Goal: Check status: Check status

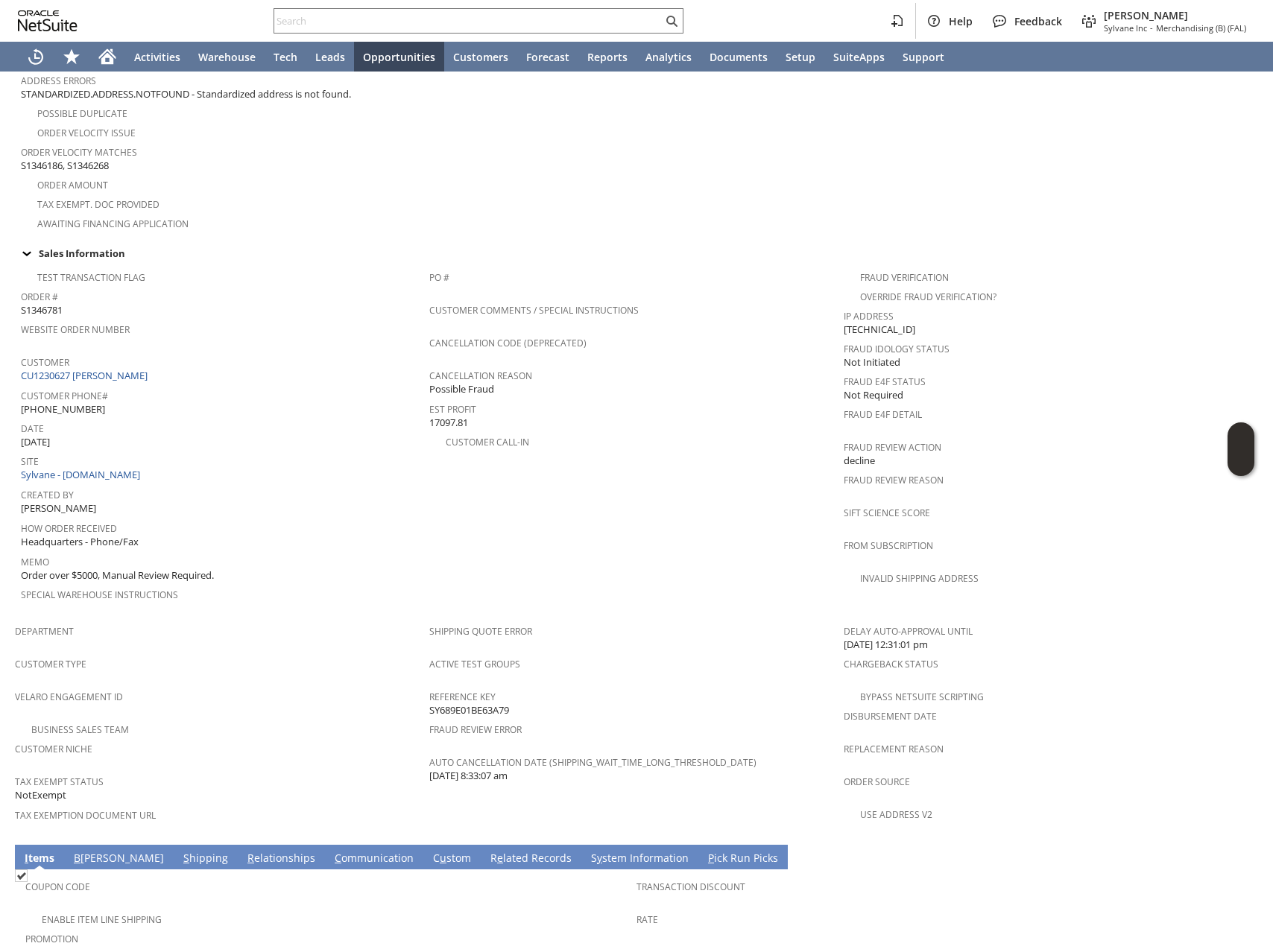
scroll to position [556, 0]
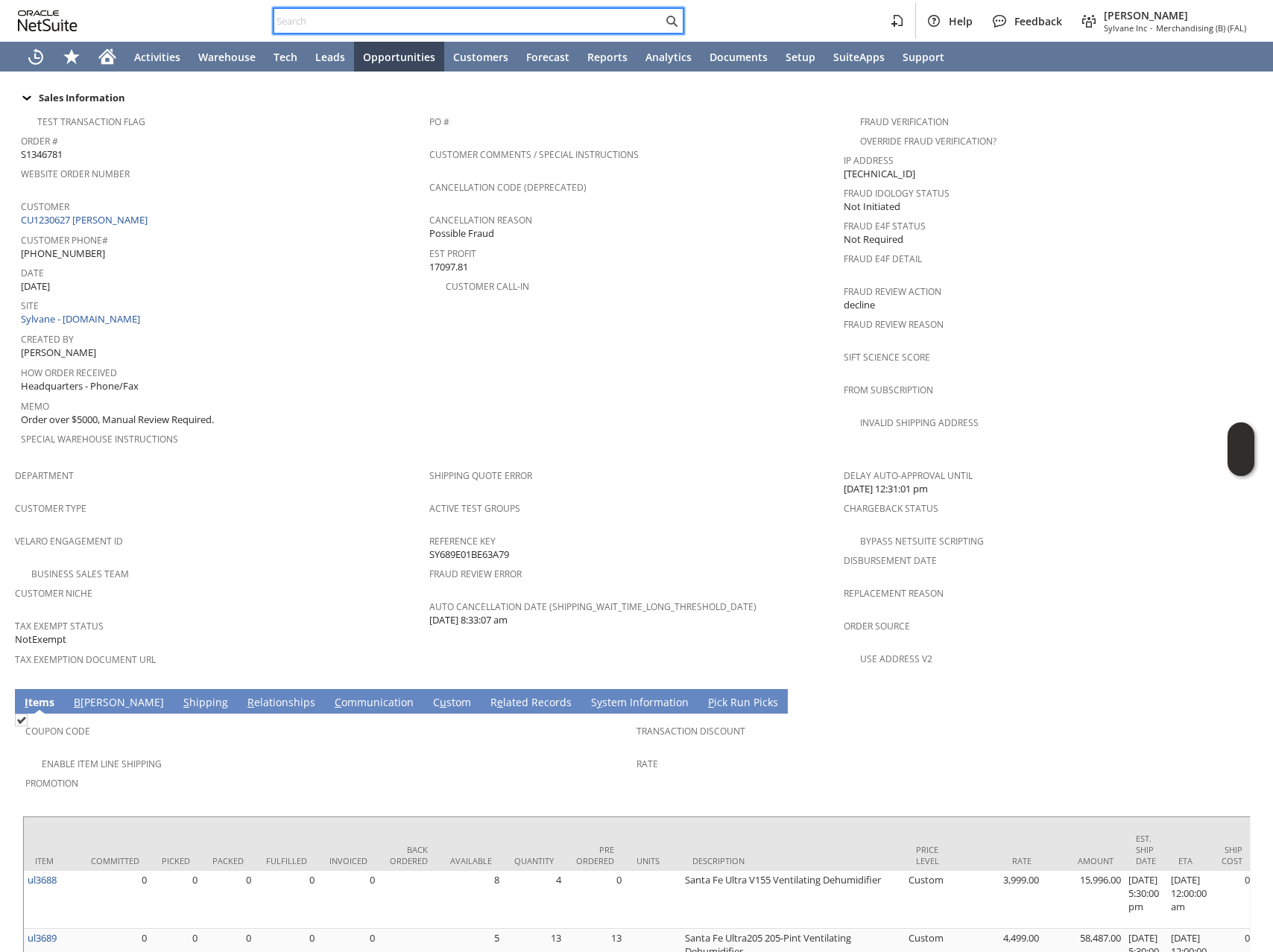
click at [327, 21] on input "text" at bounding box center [468, 21] width 388 height 18
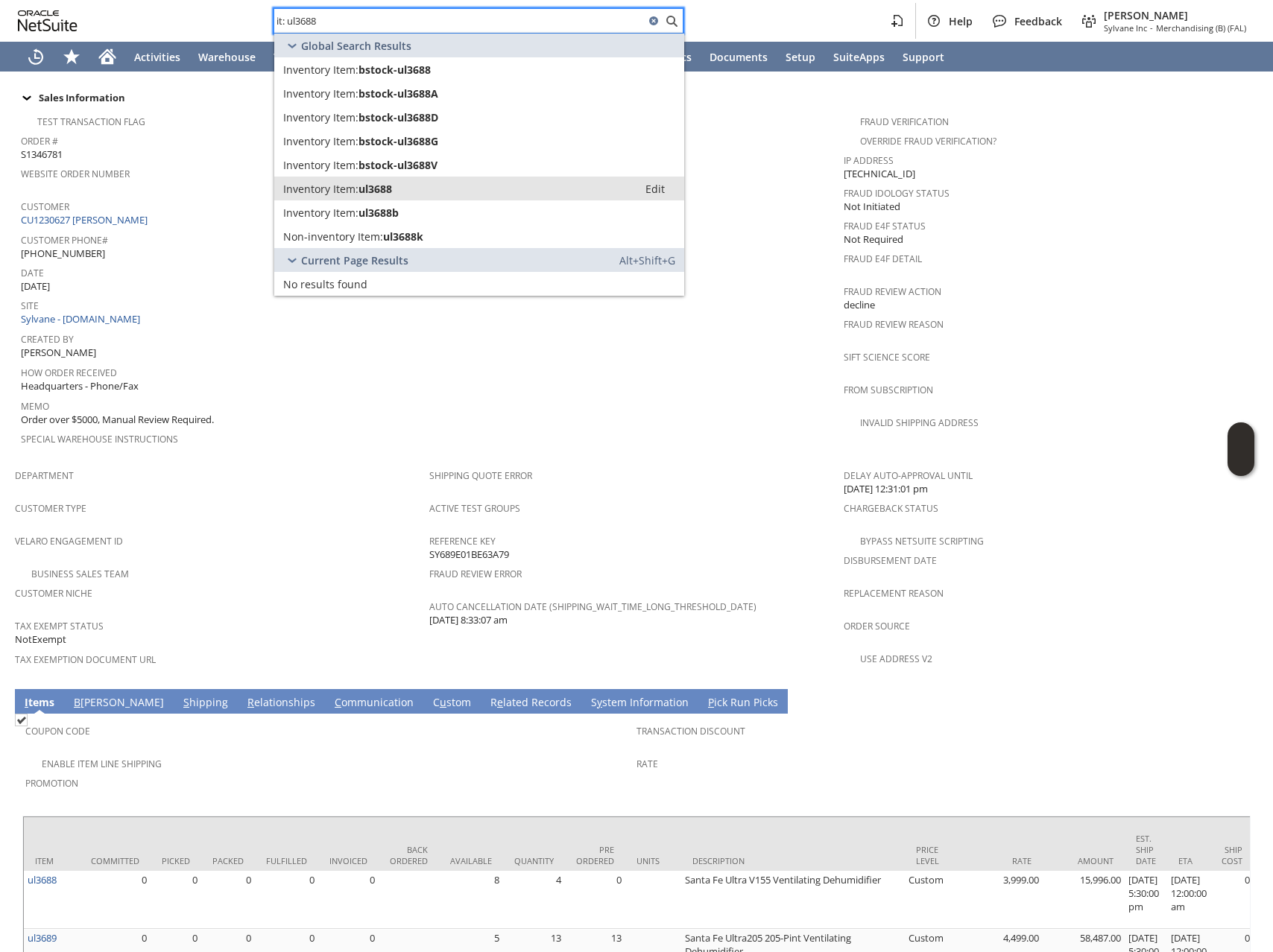
type input "it: ul3688"
click at [420, 186] on div "Inventory Item: ul3688" at bounding box center [456, 189] width 346 height 14
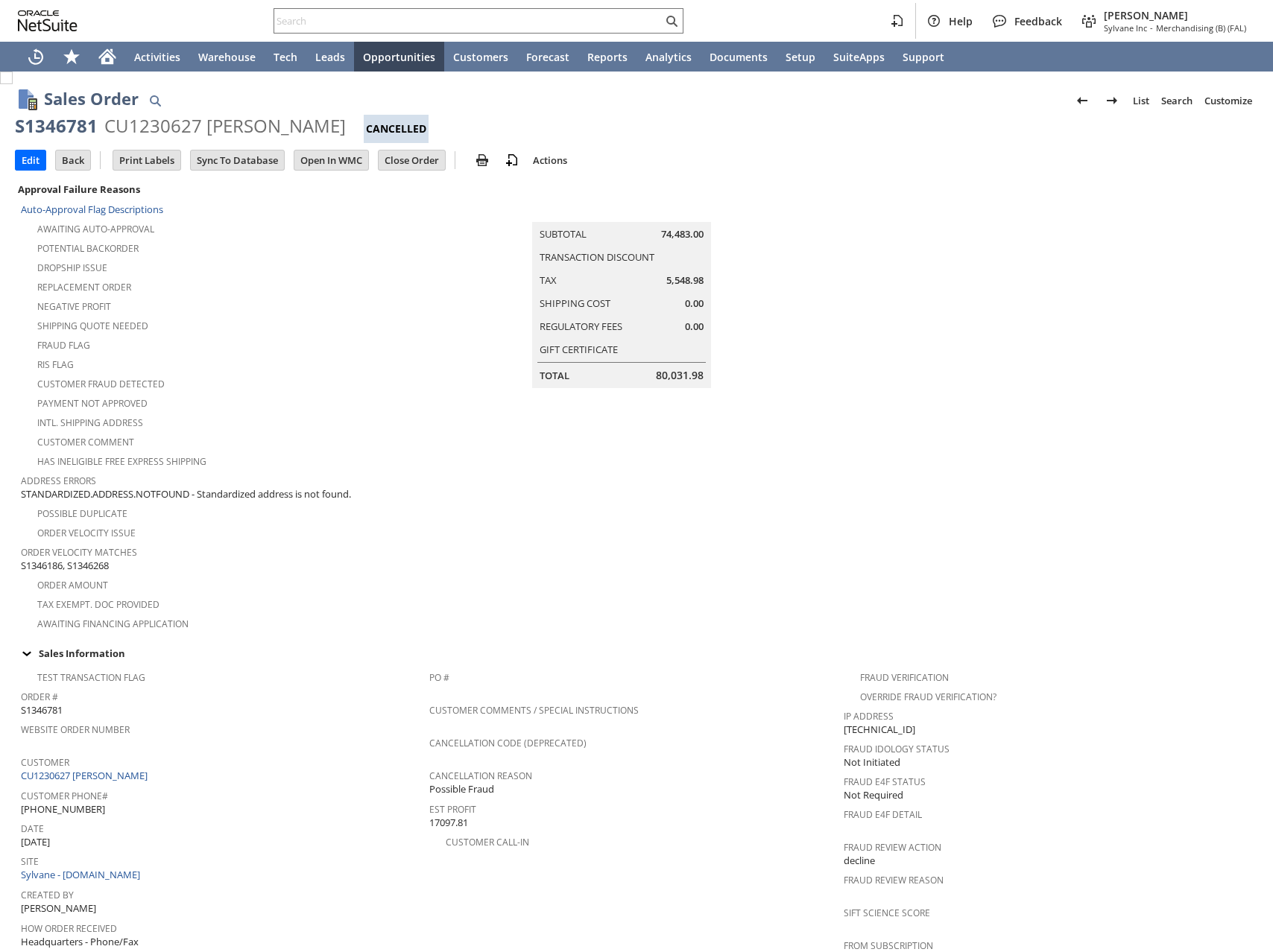
click at [62, 126] on div "S1346781" at bounding box center [56, 126] width 83 height 24
copy div "S1346781"
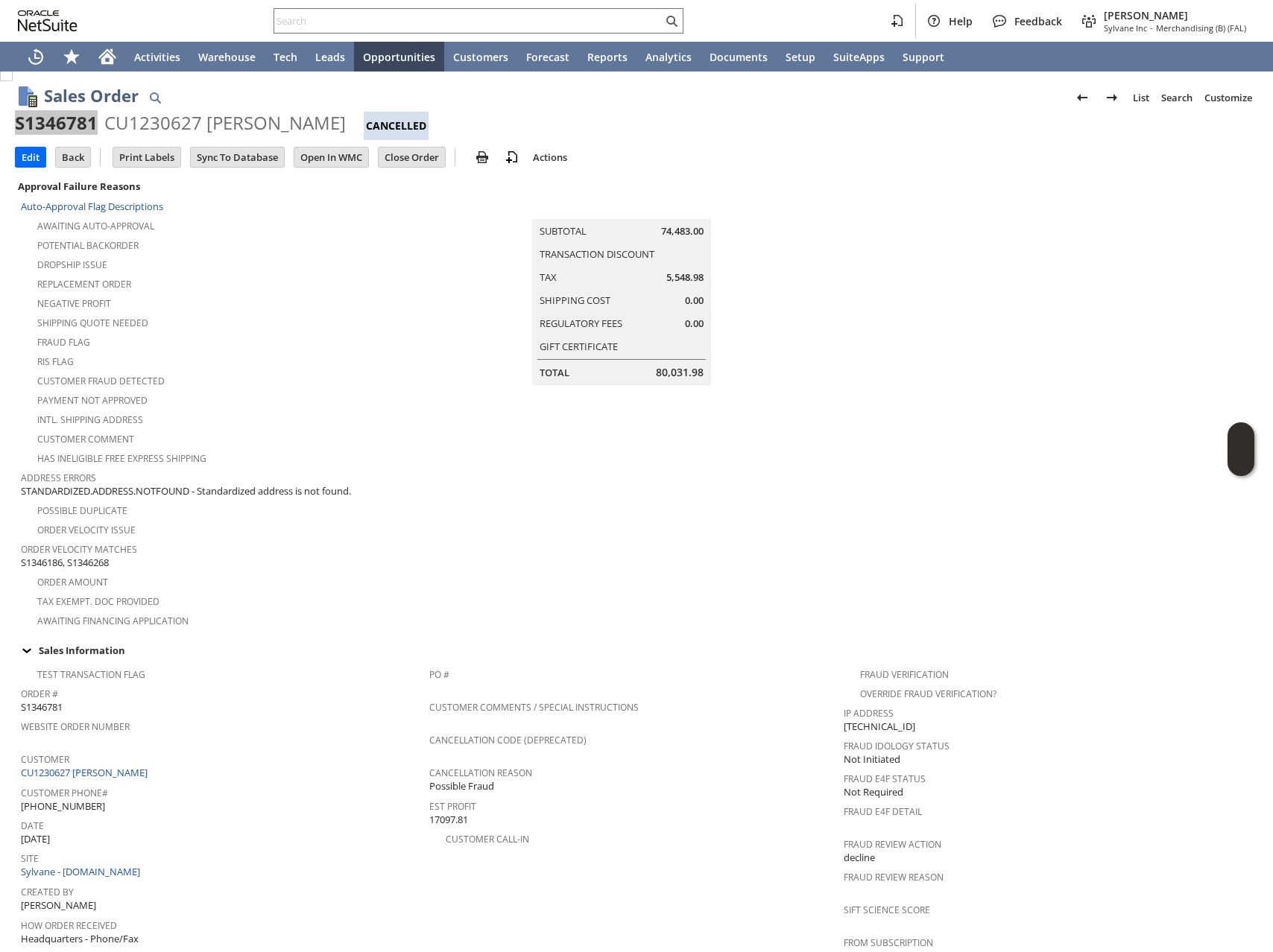
scroll to position [623, 0]
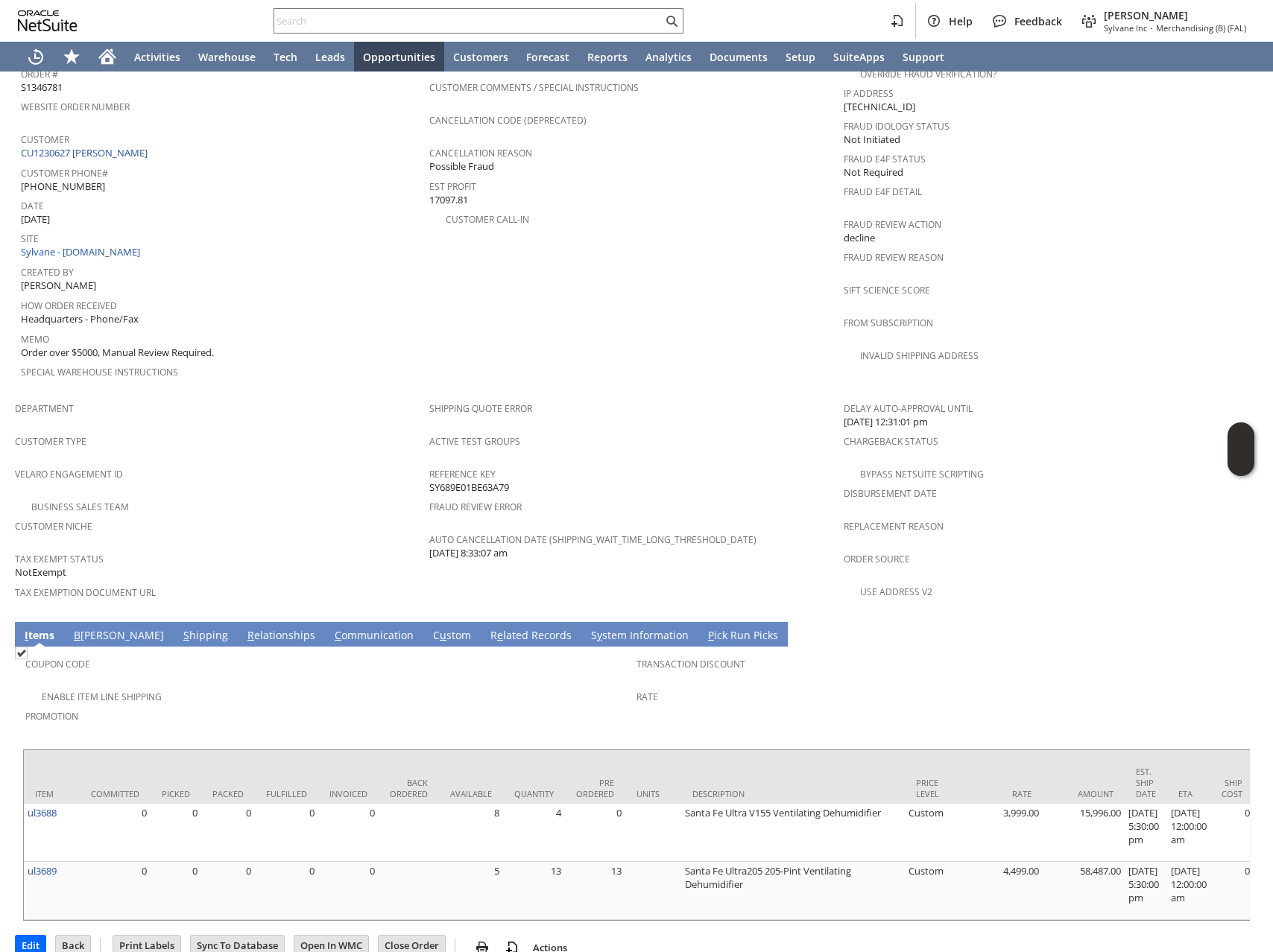
click at [174, 622] on td "S hipping" at bounding box center [206, 635] width 64 height 24
click at [180, 628] on link "S hipping" at bounding box center [206, 636] width 53 height 17
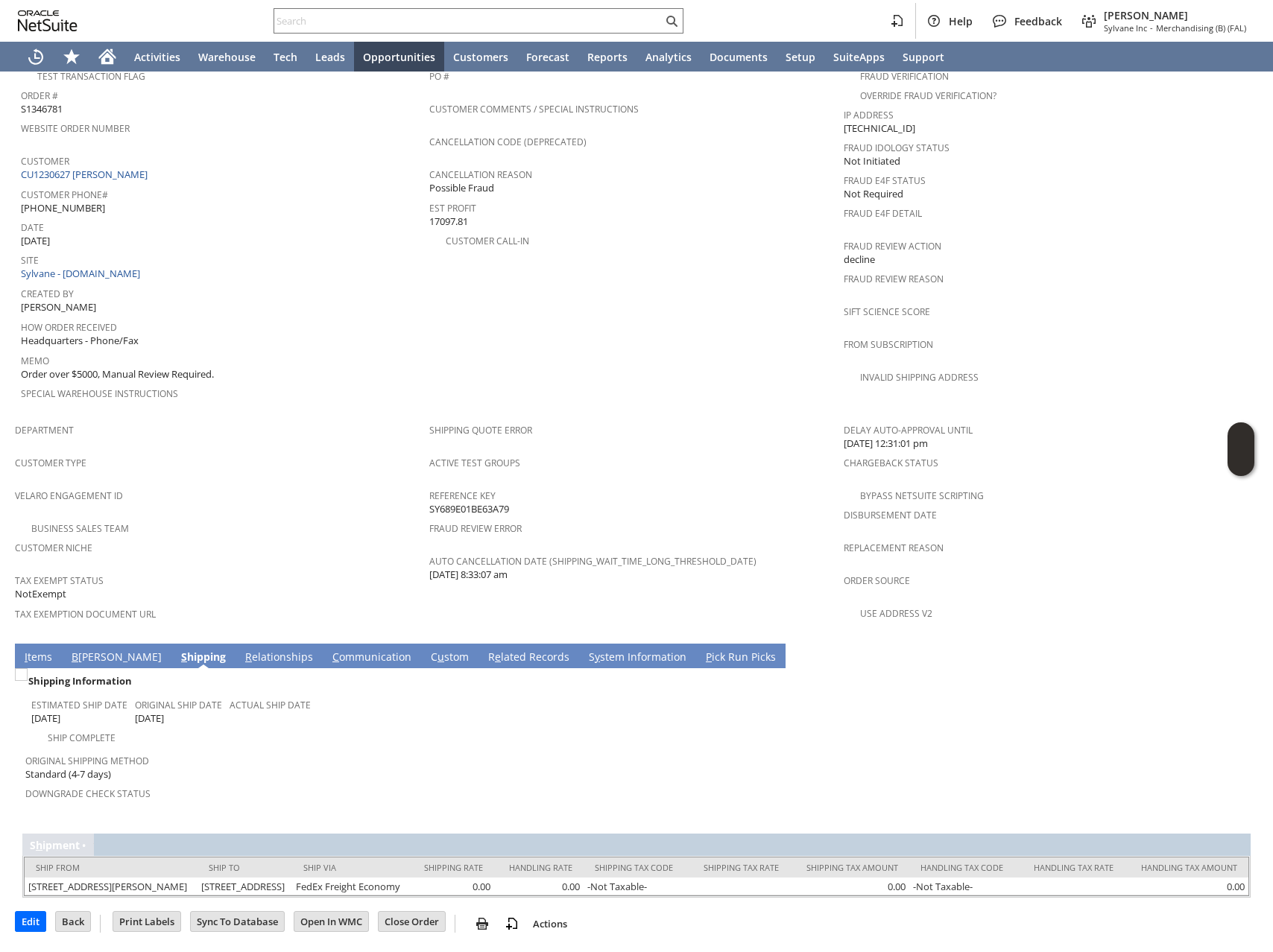
scroll to position [590, 0]
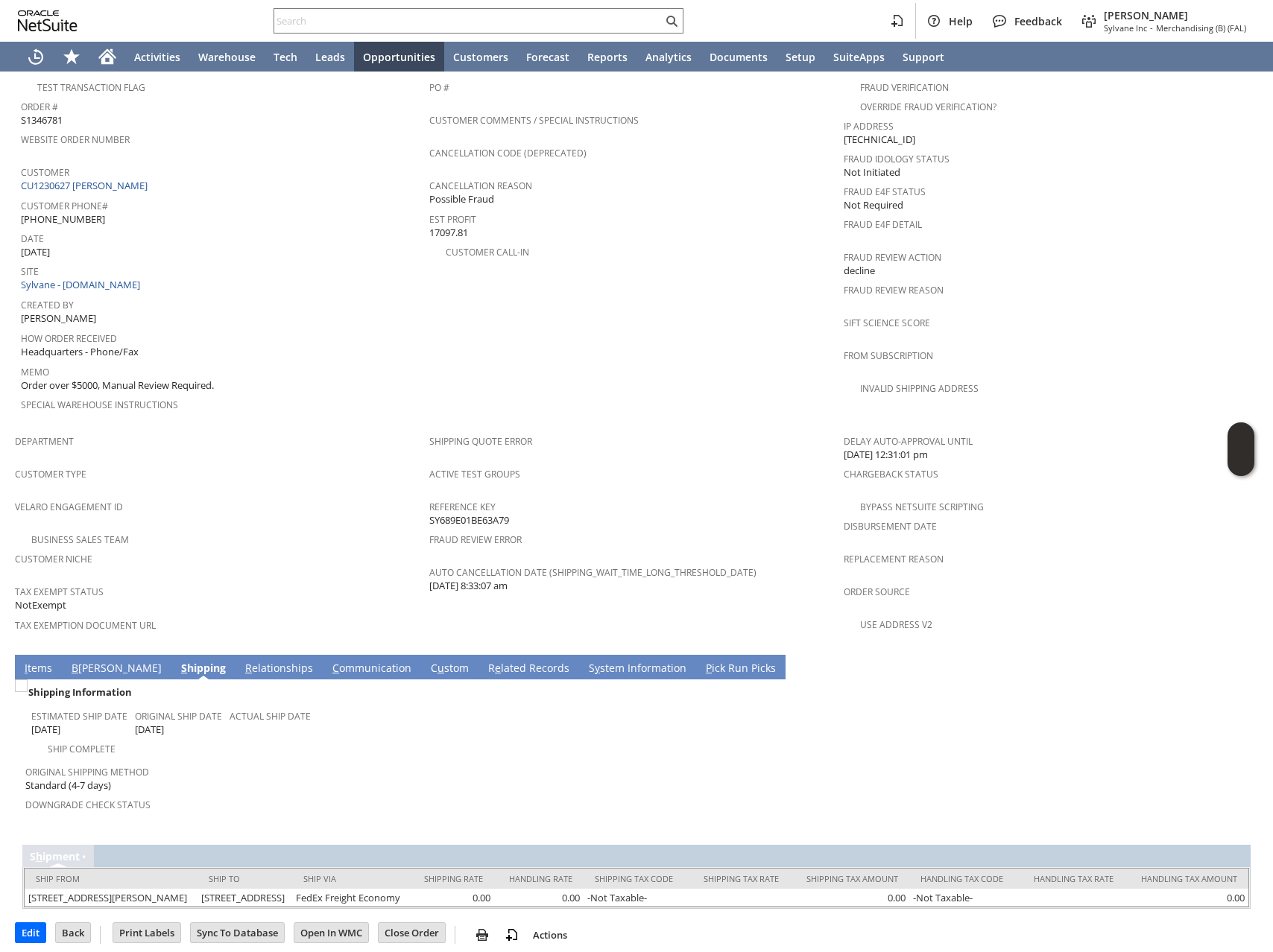
click at [27, 661] on link "I tems" at bounding box center [38, 670] width 35 height 17
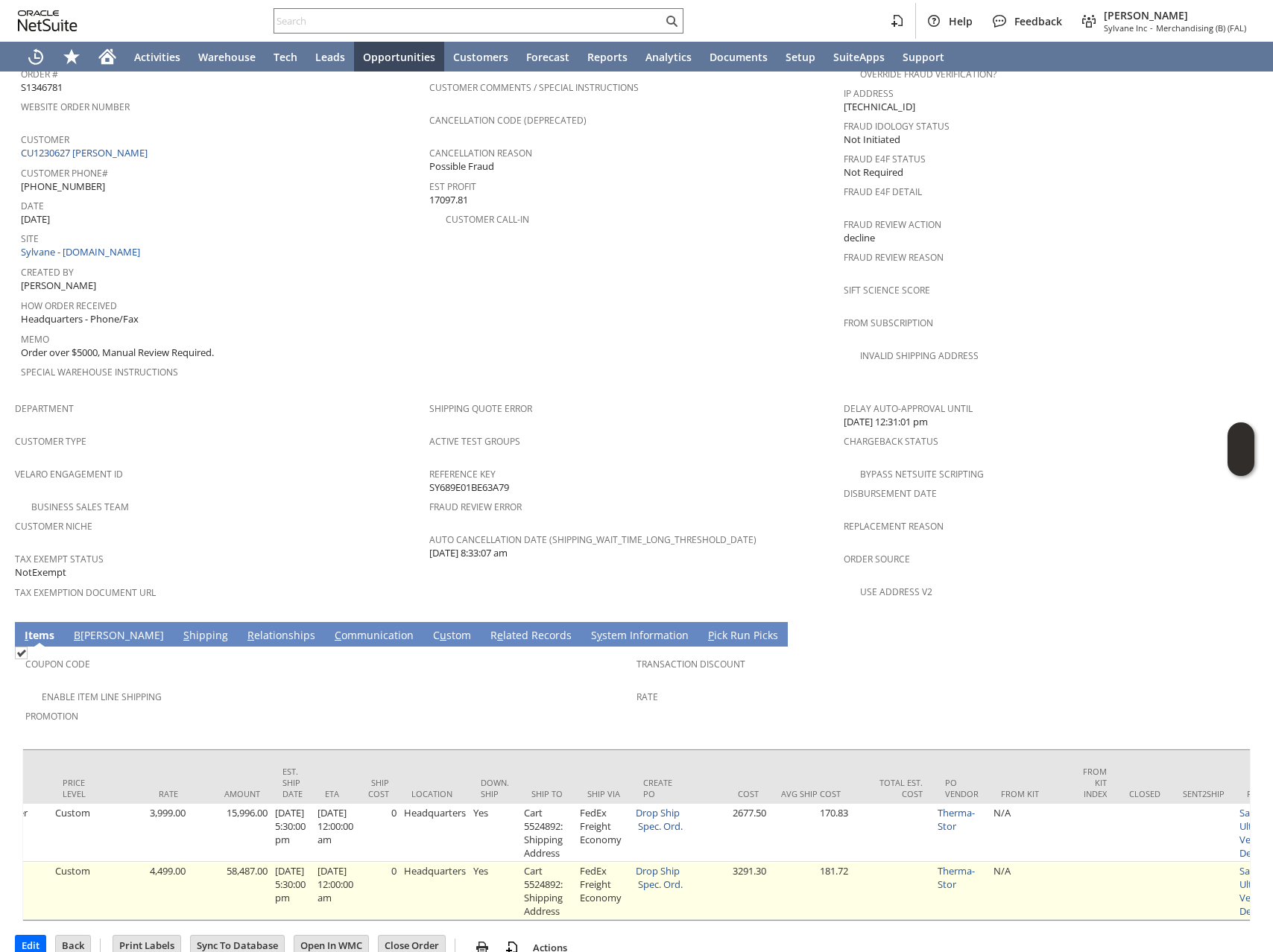
scroll to position [0, 833]
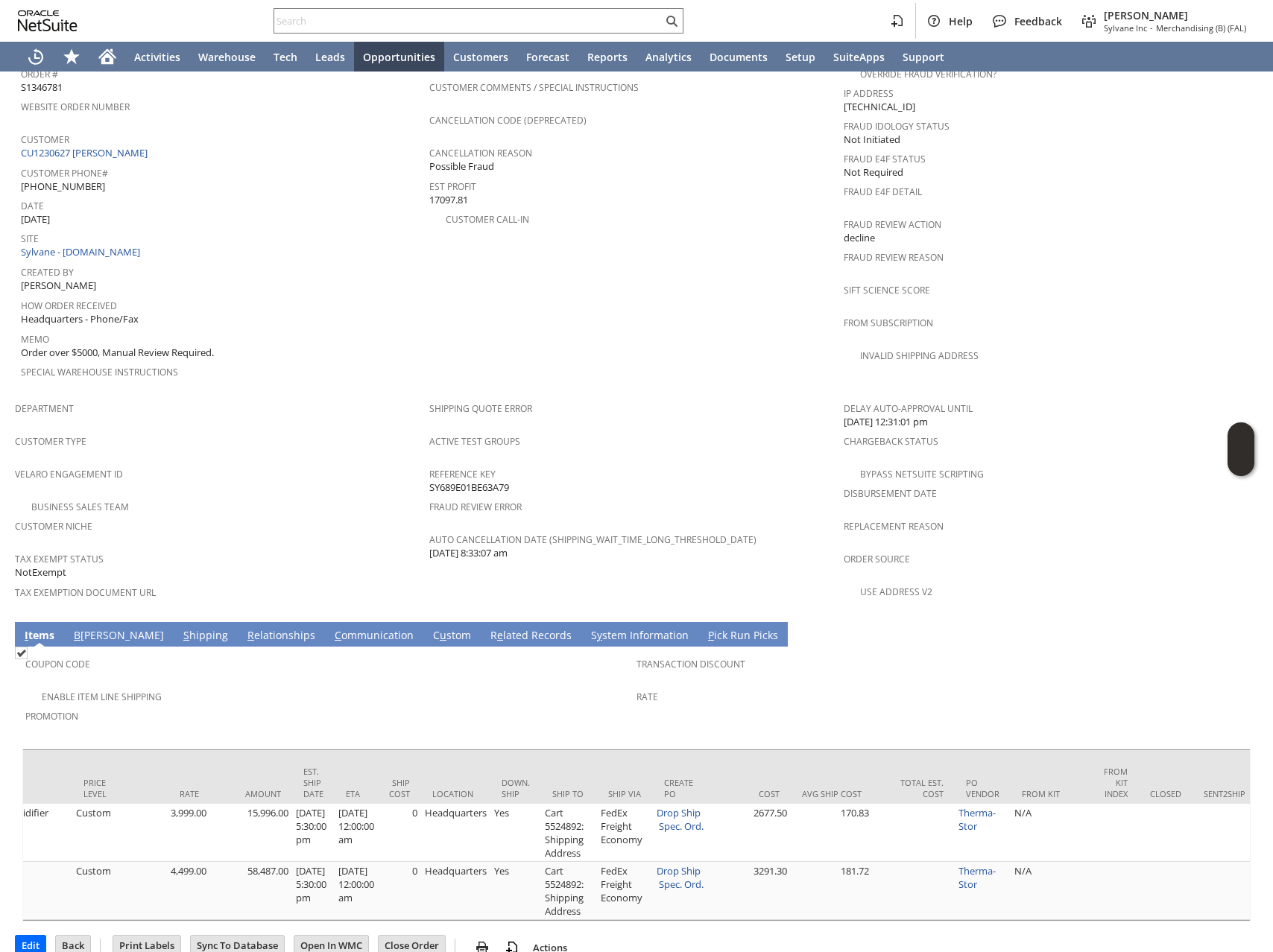
click at [180, 628] on link "S hipping" at bounding box center [206, 636] width 53 height 17
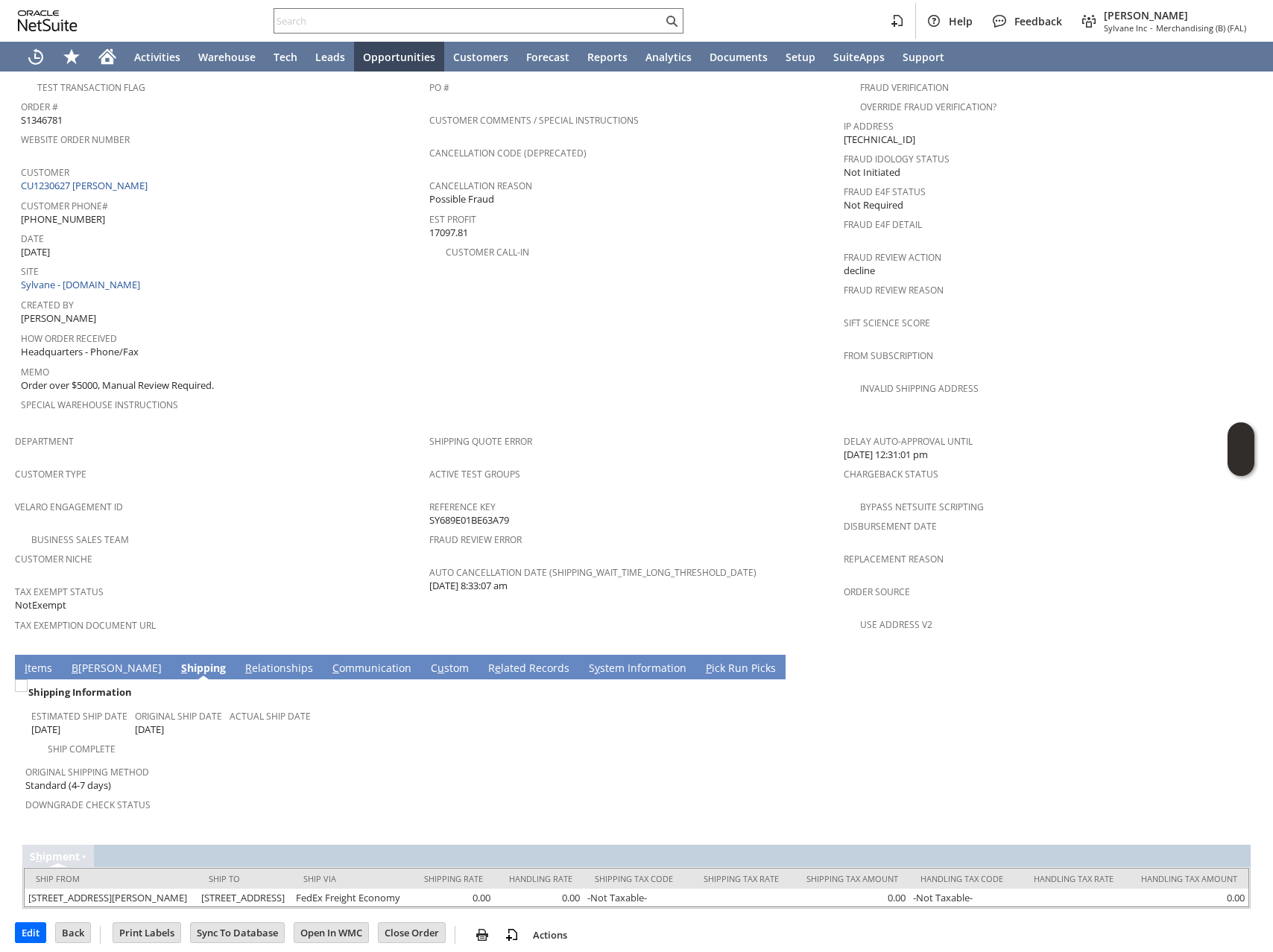
click at [15, 655] on td "I tems" at bounding box center [39, 667] width 47 height 24
click at [34, 661] on link "I tems" at bounding box center [38, 670] width 35 height 17
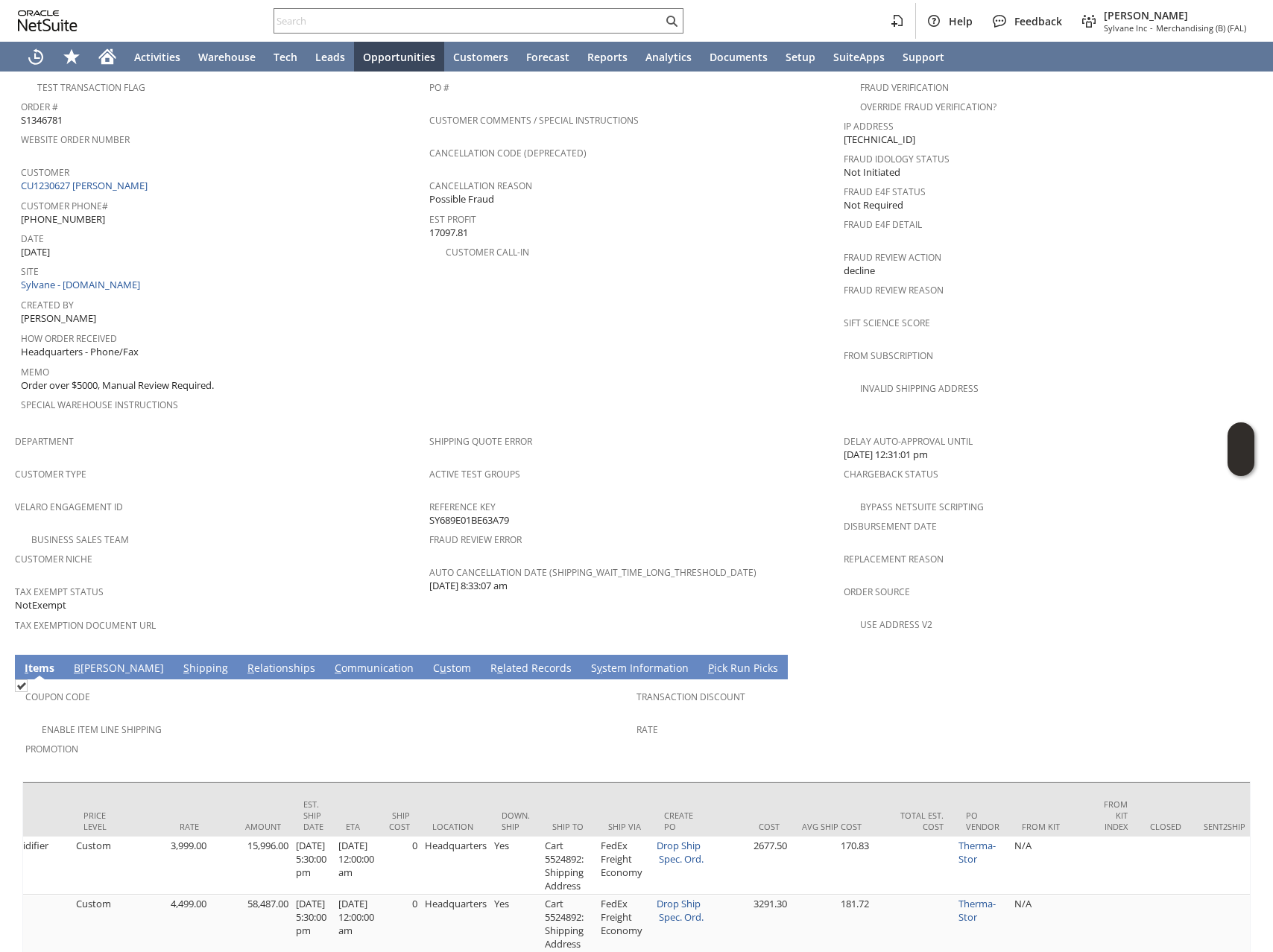
scroll to position [623, 0]
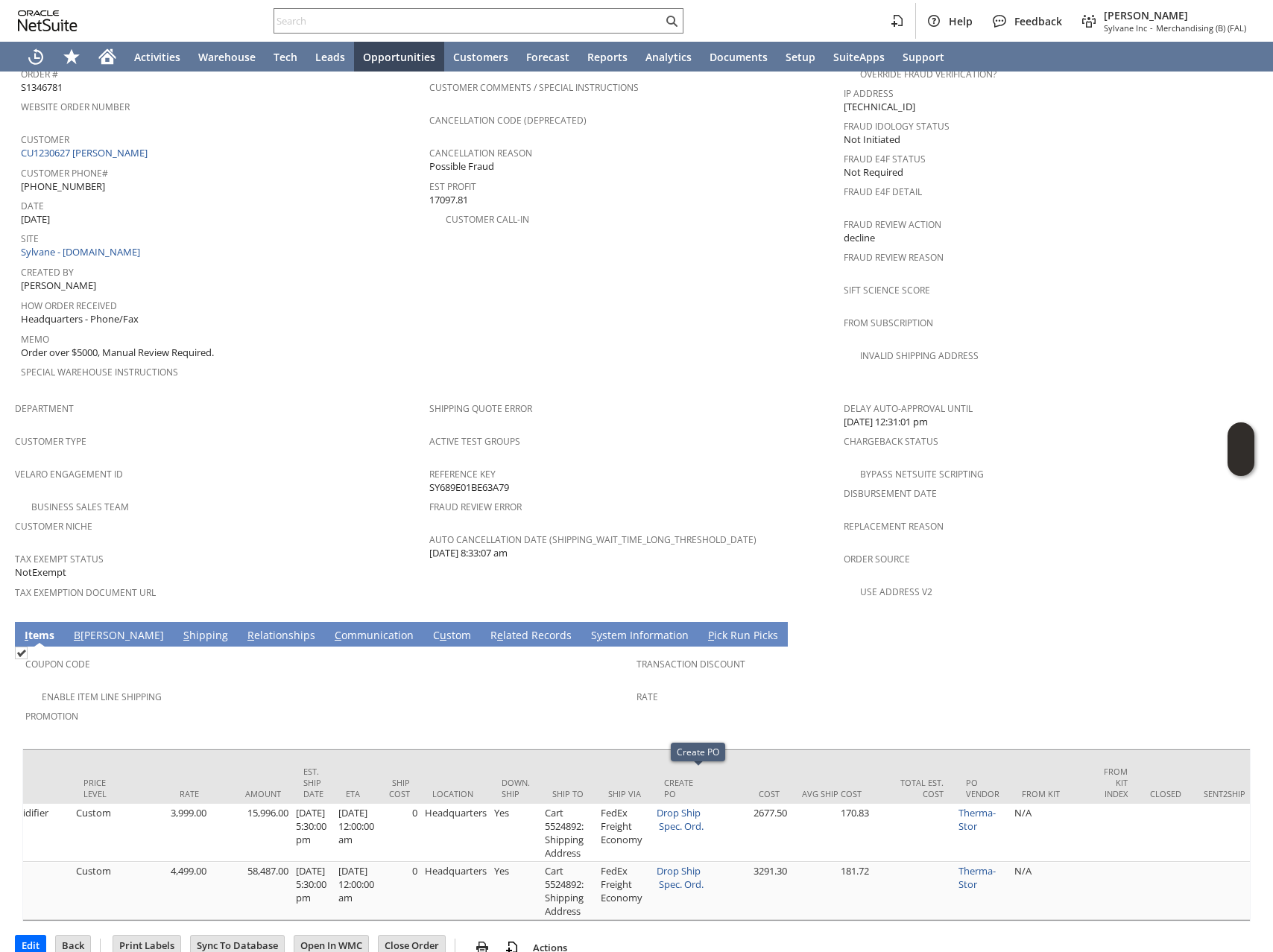
click at [487, 628] on link "R e lated Records" at bounding box center [531, 636] width 89 height 17
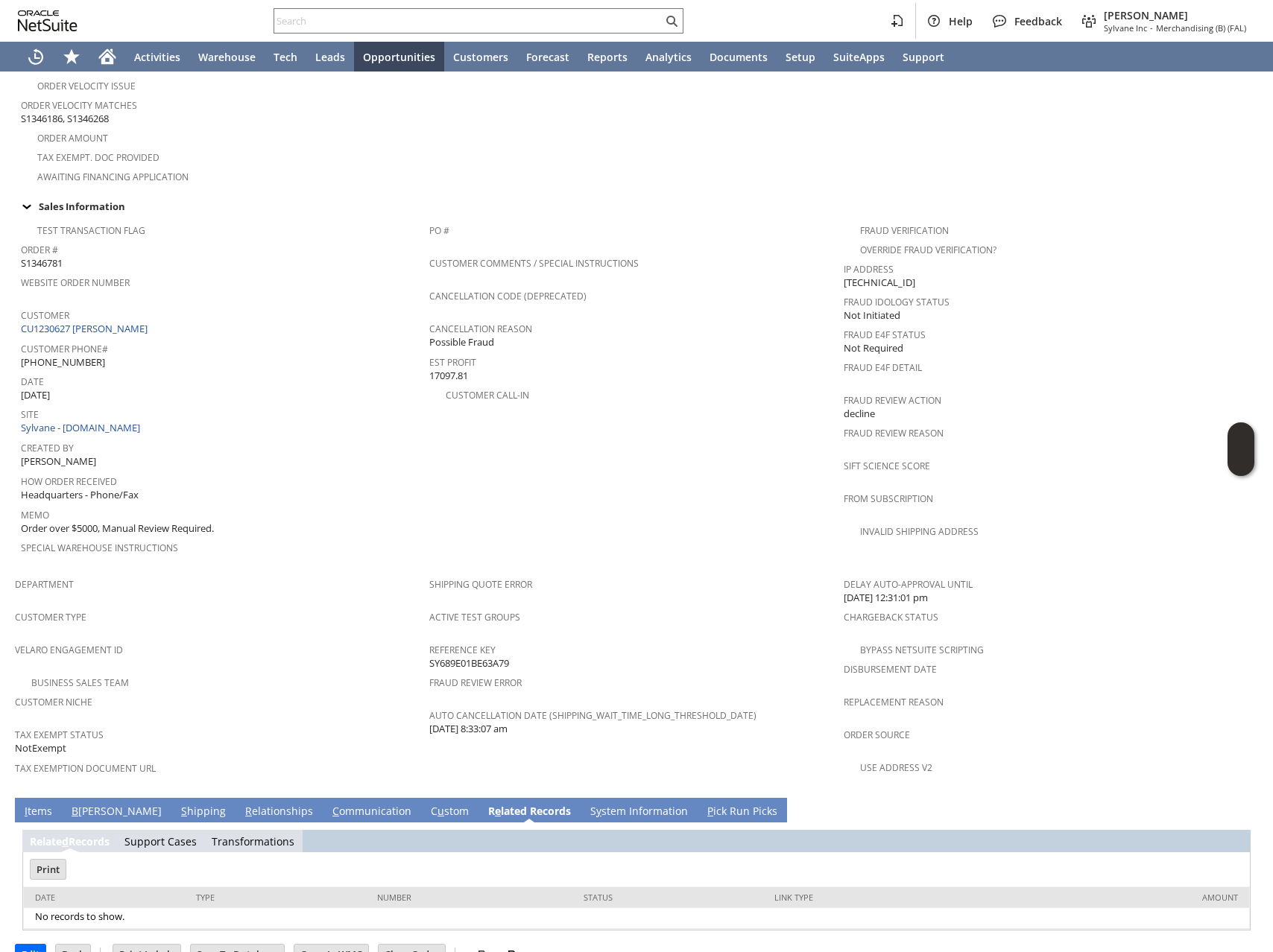
scroll to position [0, 0]
click at [29, 804] on link "I tems" at bounding box center [38, 813] width 35 height 17
